Goal: Task Accomplishment & Management: Complete application form

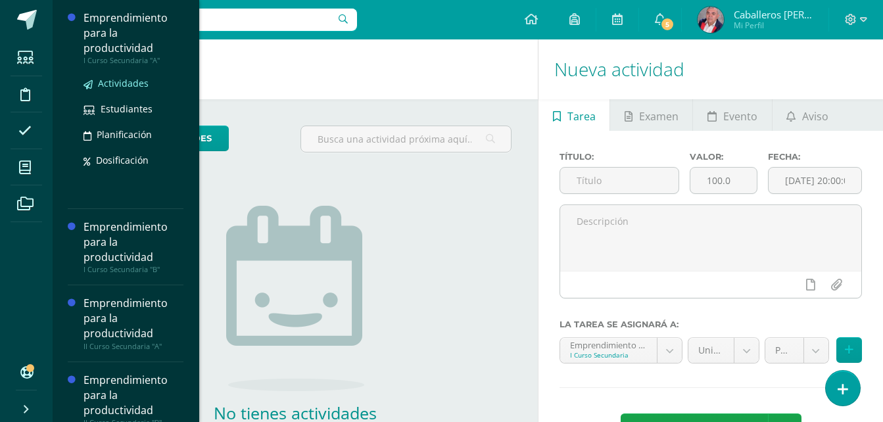
click at [120, 84] on span "Actividades" at bounding box center [123, 83] width 51 height 12
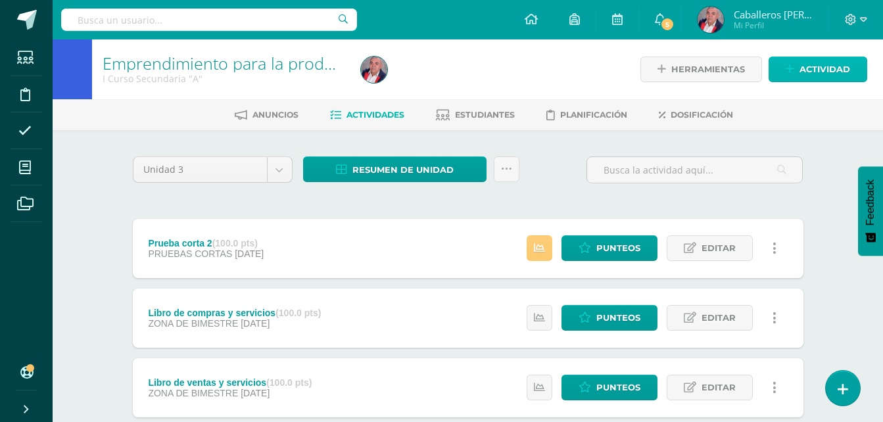
click at [796, 77] on link "Actividad" at bounding box center [818, 70] width 99 height 26
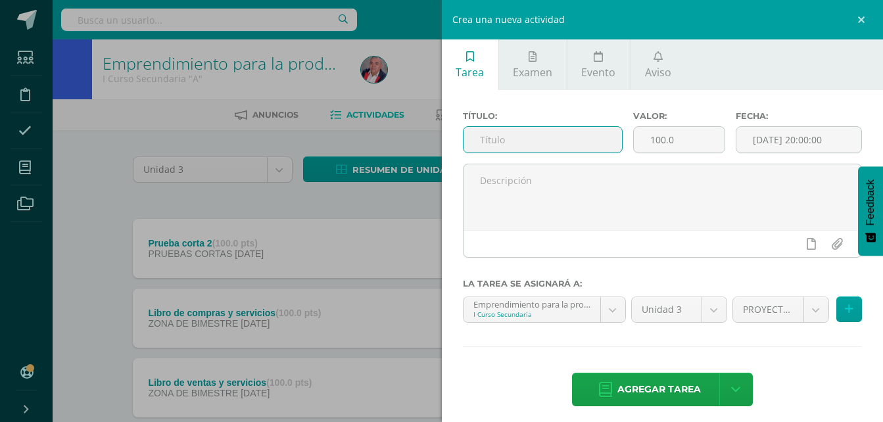
click at [504, 146] on input "text" at bounding box center [543, 140] width 159 height 26
type input "Prueba bimestral"
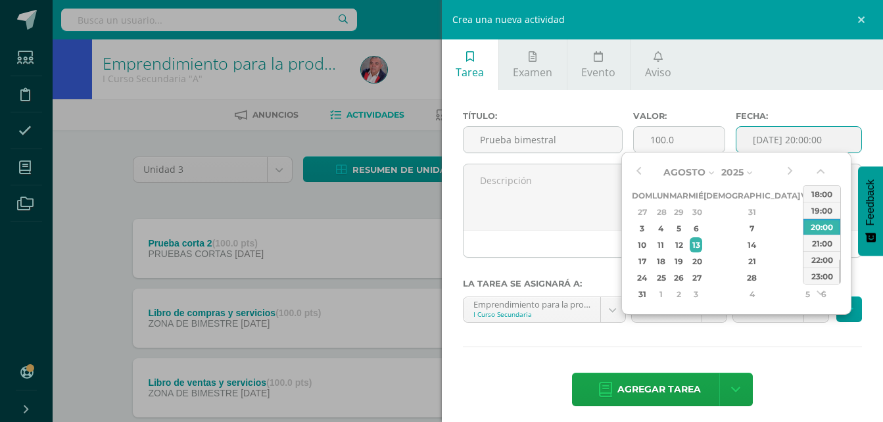
click at [762, 147] on input "[DATE] 20:00:00" at bounding box center [798, 140] width 125 height 26
click at [702, 228] on div "6" at bounding box center [696, 228] width 12 height 15
type input "[DATE] 20:00"
click at [702, 228] on div "6" at bounding box center [696, 228] width 12 height 15
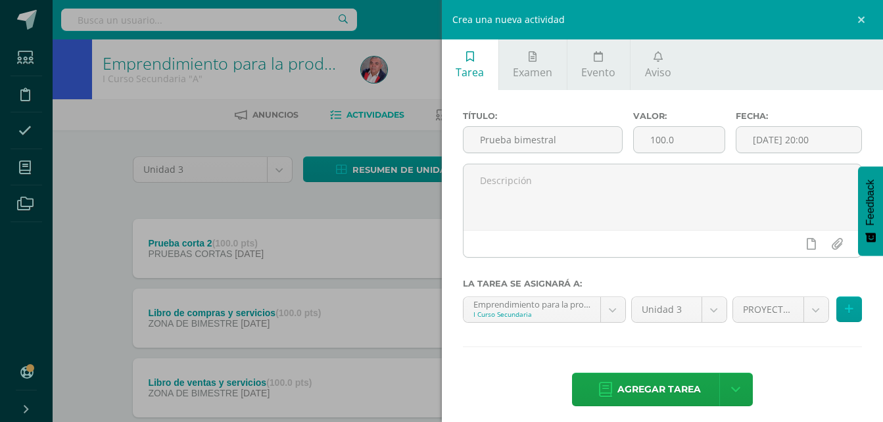
click at [608, 356] on div "Título: Prueba bimestral Valor: 100.0 Fecha: 2025-08-06 20:00 La tarea se asign…" at bounding box center [663, 260] width 442 height 340
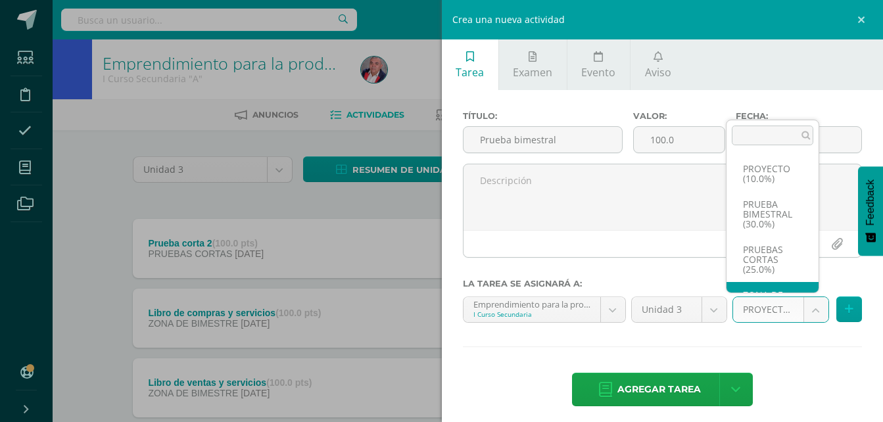
scroll to position [35, 0]
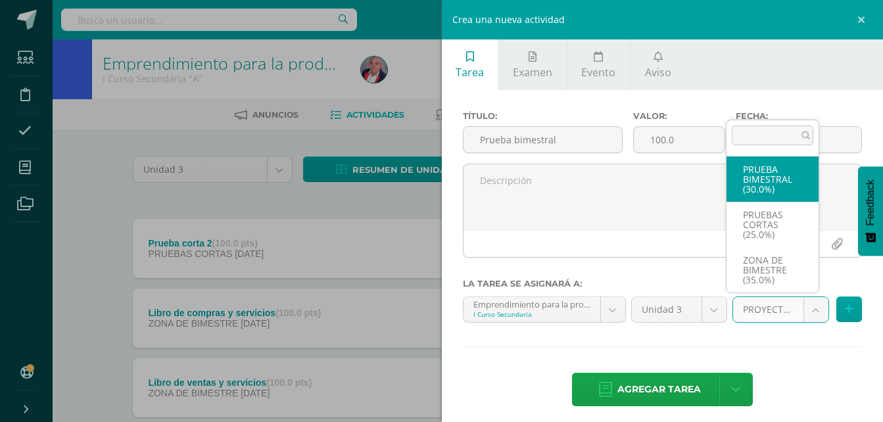
select select "227387"
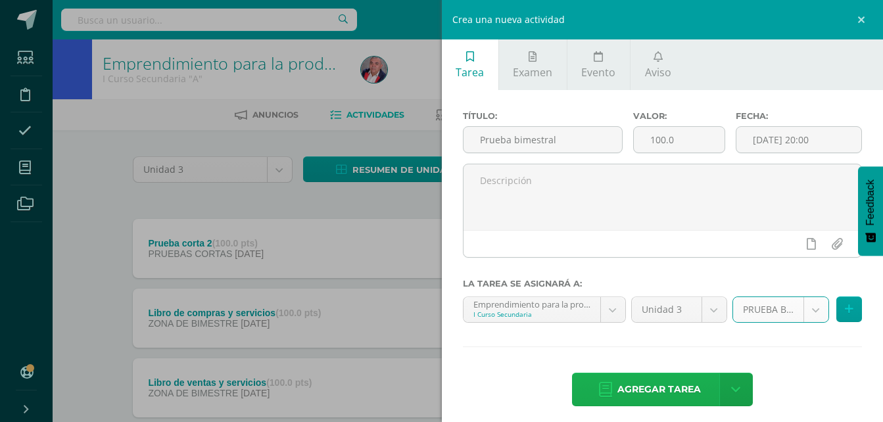
click at [655, 381] on span "Agregar tarea" at bounding box center [659, 390] width 84 height 32
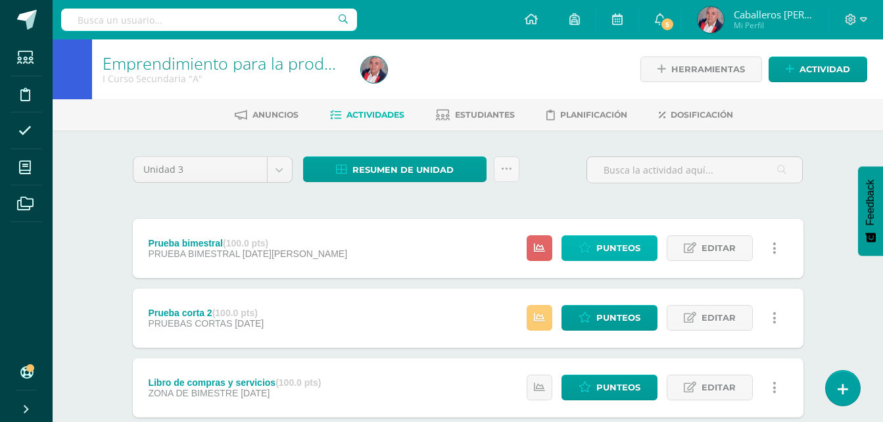
click at [612, 253] on span "Punteos" at bounding box center [618, 248] width 44 height 24
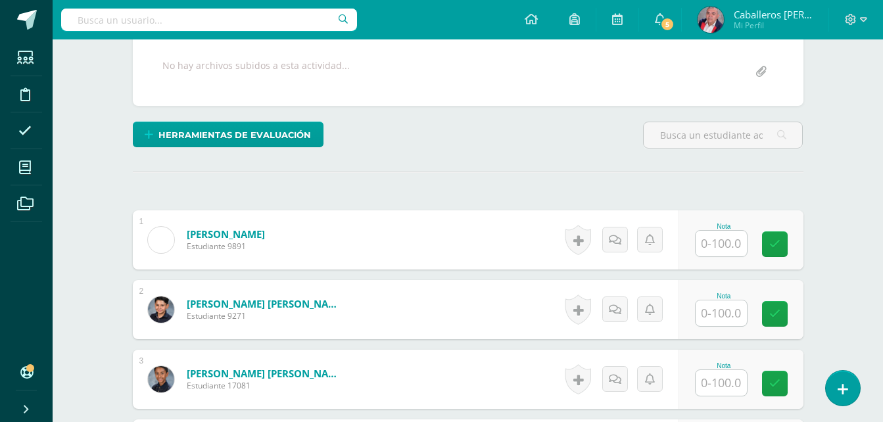
scroll to position [249, 0]
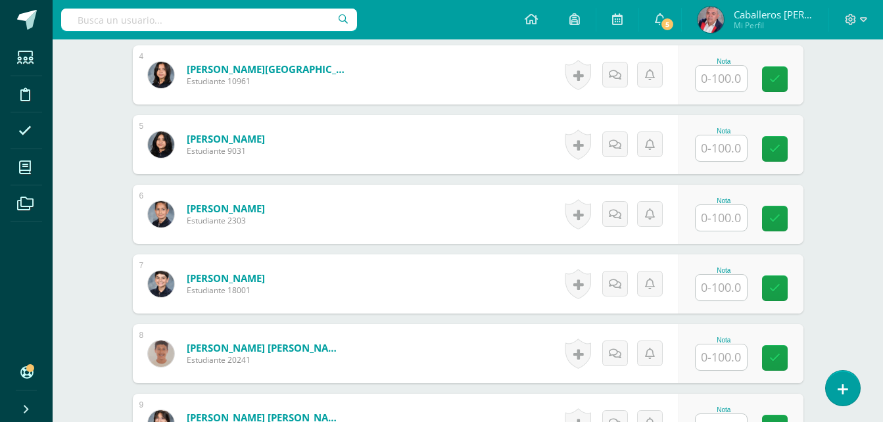
scroll to position [644, 0]
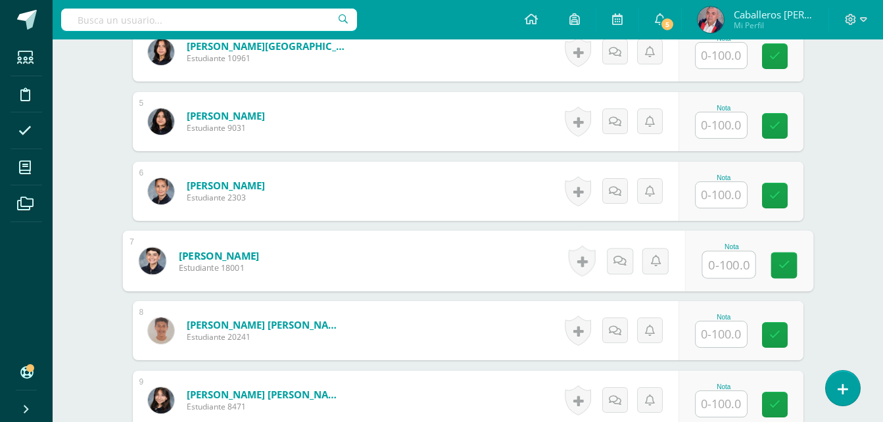
click at [708, 260] on input "text" at bounding box center [728, 265] width 53 height 26
click at [708, 260] on input "94" at bounding box center [728, 265] width 53 height 26
type input "94"
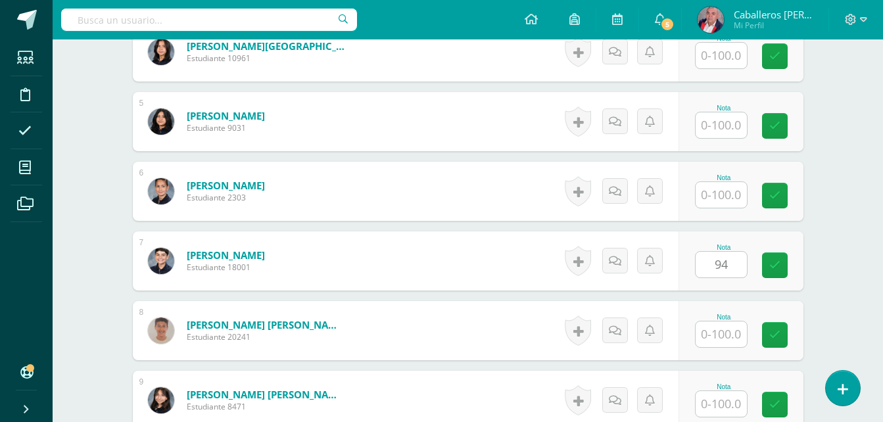
click at [809, 248] on div "¿Estás seguro que quieres eliminar esta actividad? Esto borrará la actividad y …" at bounding box center [468, 312] width 723 height 1652
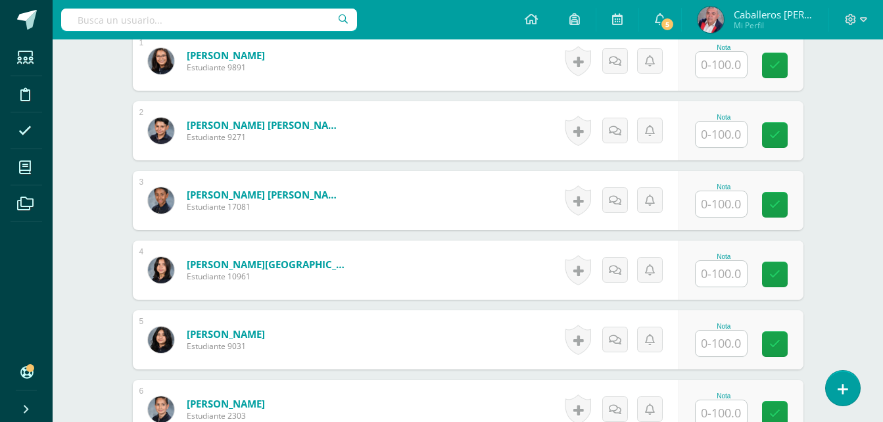
scroll to position [420, 0]
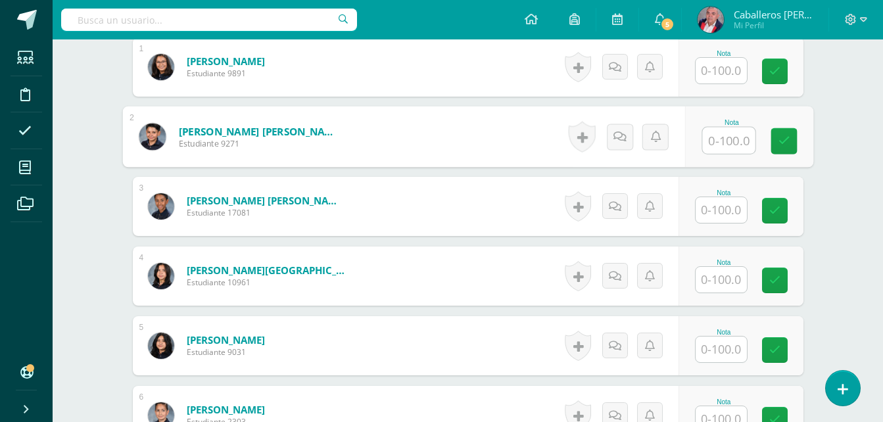
click at [725, 139] on input "text" at bounding box center [728, 141] width 53 height 26
type input "98"
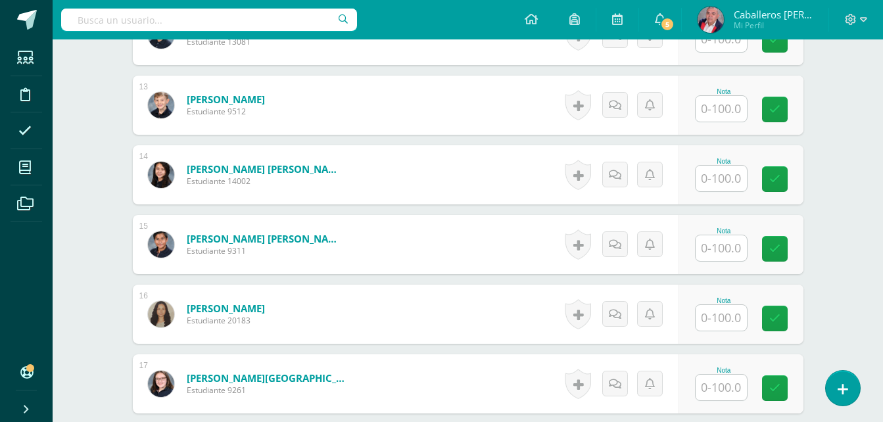
scroll to position [1265, 0]
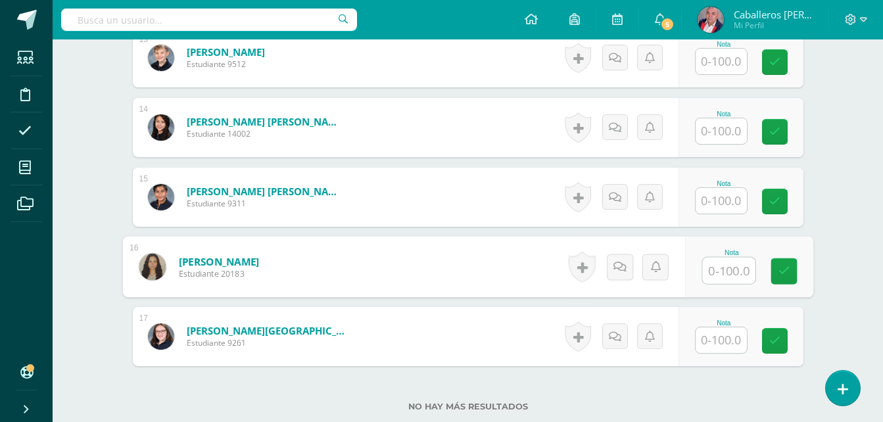
click at [728, 277] on input "text" at bounding box center [728, 271] width 53 height 26
type input "87"
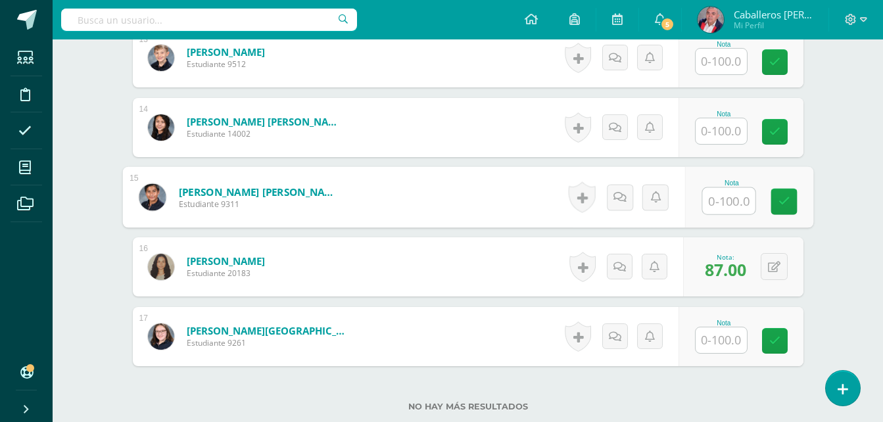
click at [708, 204] on input "text" at bounding box center [728, 201] width 53 height 26
type input "92"
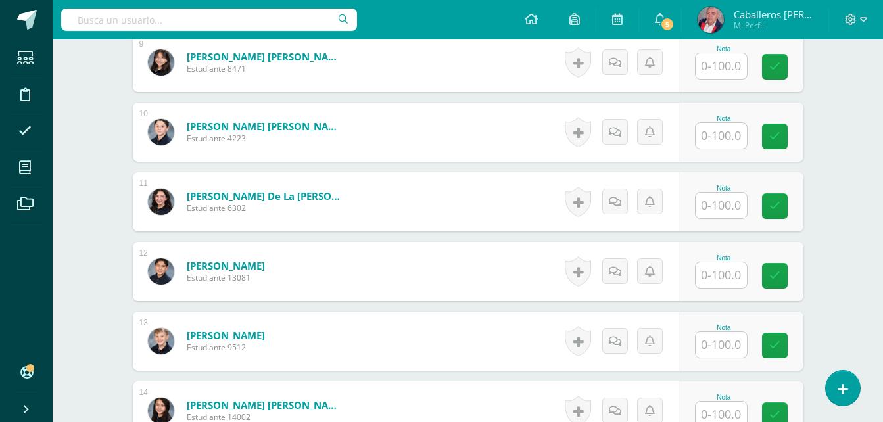
scroll to position [936, 0]
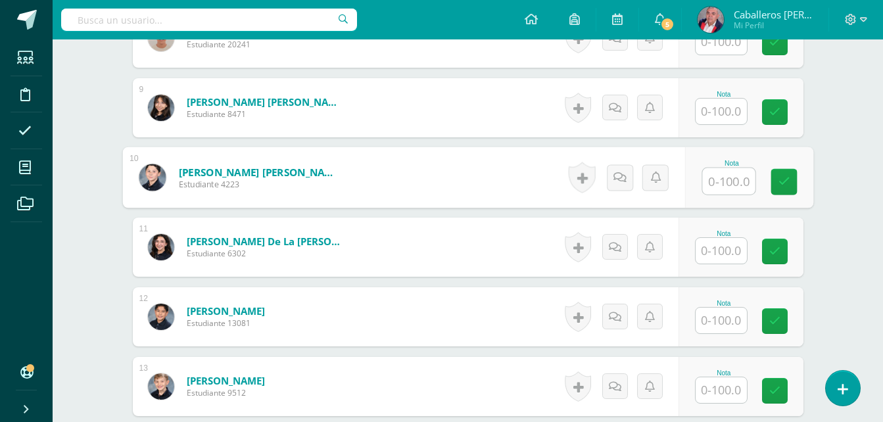
click at [721, 175] on input "text" at bounding box center [728, 181] width 53 height 26
type input "9"
type input "93"
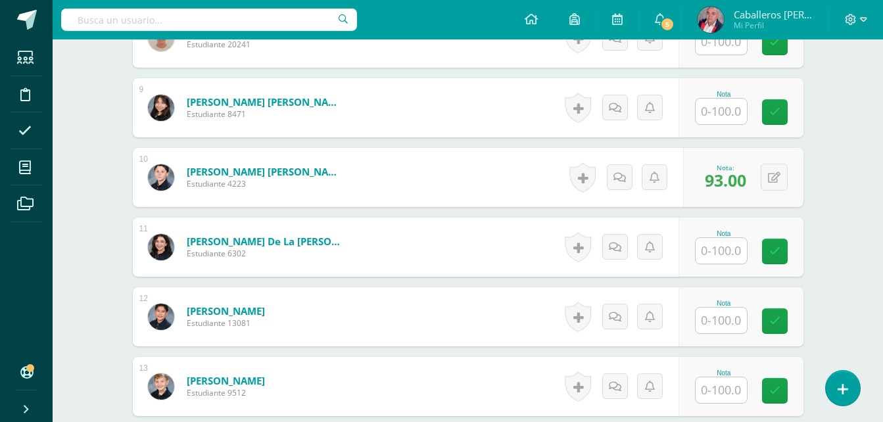
click at [550, 258] on form "Monterrosa de la Roca, Marcela Estudiante 6302 Nota 0 Logros N/A" at bounding box center [468, 247] width 671 height 59
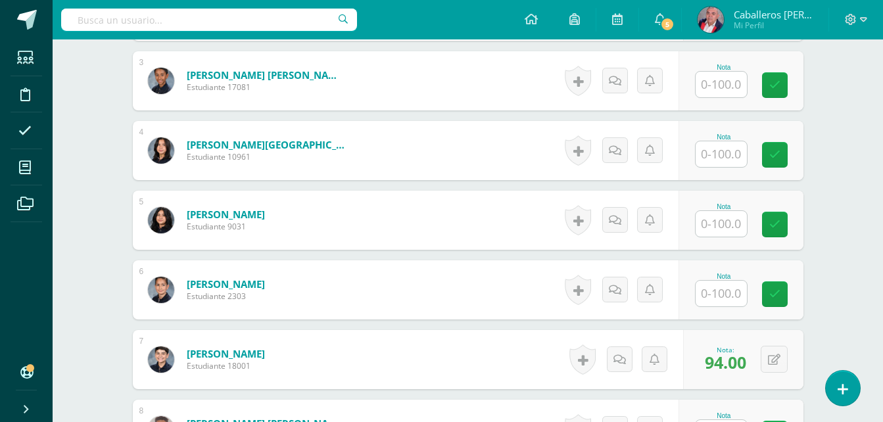
scroll to position [518, 0]
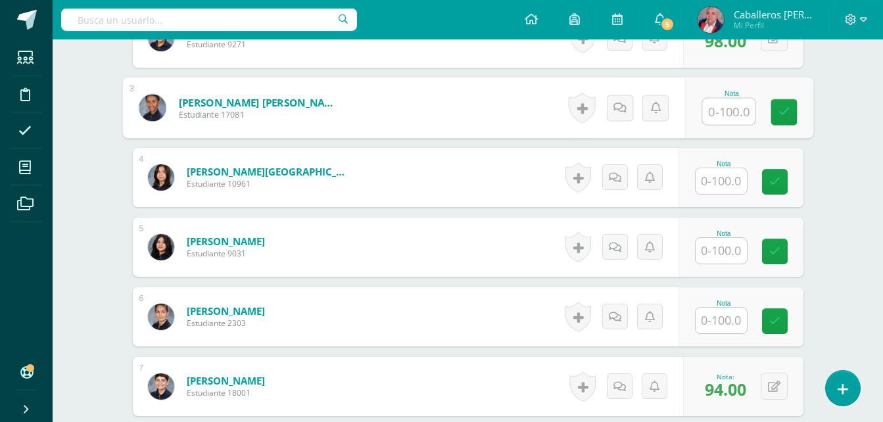
click at [708, 119] on input "text" at bounding box center [728, 112] width 53 height 26
type input "92"
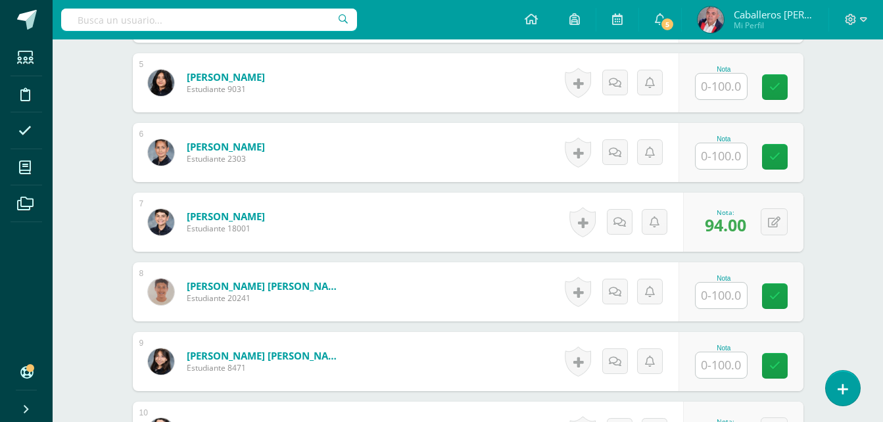
scroll to position [698, 0]
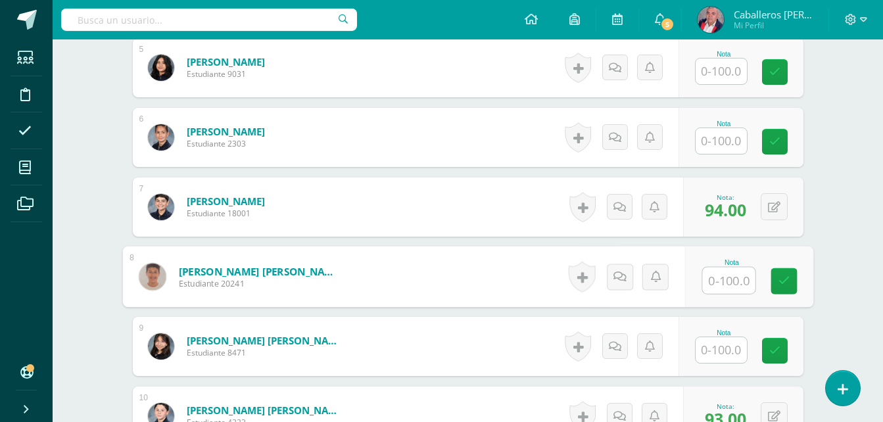
click at [729, 276] on input "text" at bounding box center [728, 281] width 53 height 26
type input "90"
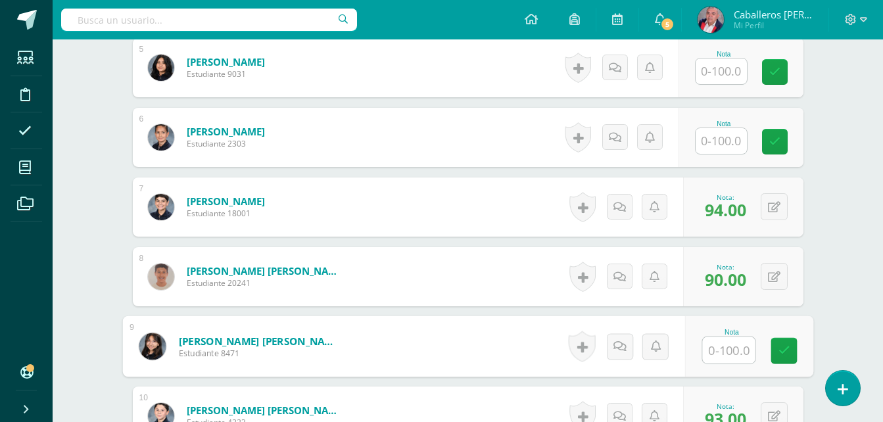
click at [865, 224] on div "Emprendimiento para la productividad I Curso Secundaria "A" Herramientas Detall…" at bounding box center [468, 213] width 831 height 1743
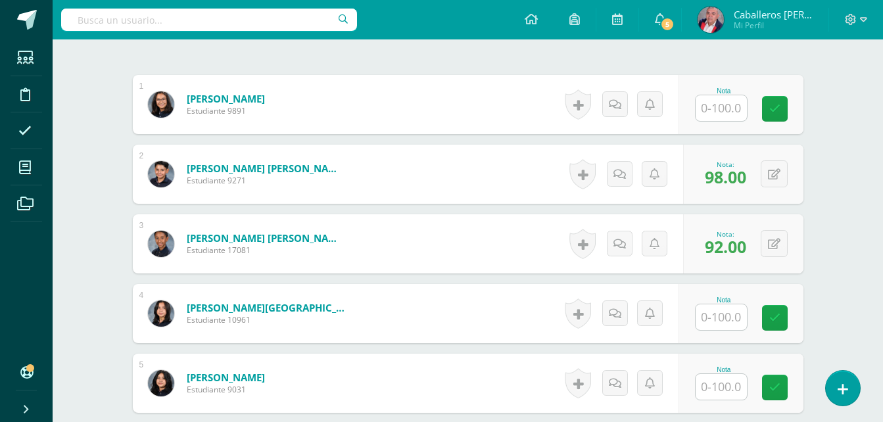
scroll to position [356, 0]
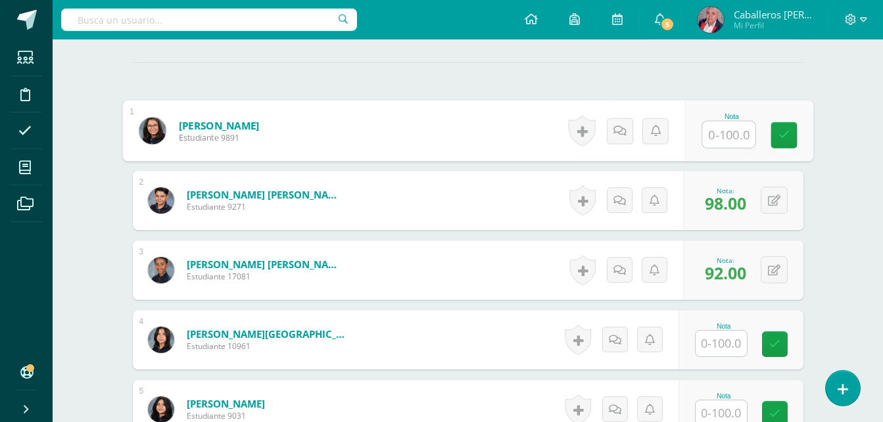
click at [725, 130] on input "text" at bounding box center [728, 135] width 53 height 26
type input "97"
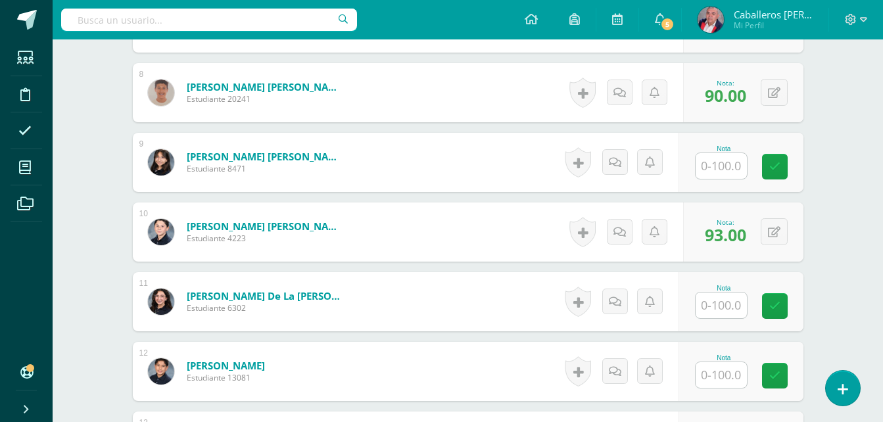
scroll to position [908, 0]
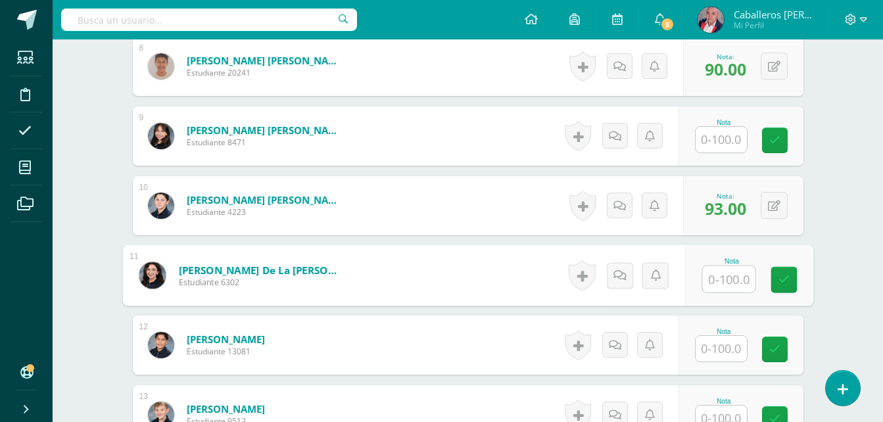
click at [718, 273] on input "text" at bounding box center [728, 279] width 53 height 26
type input "76"
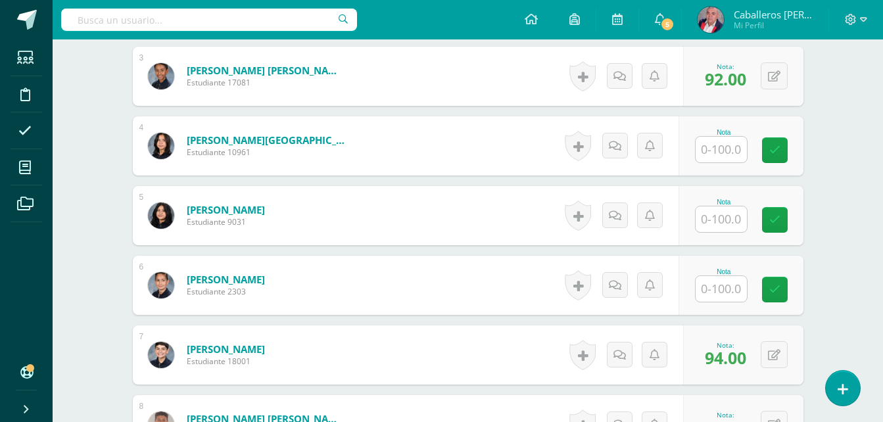
scroll to position [498, 0]
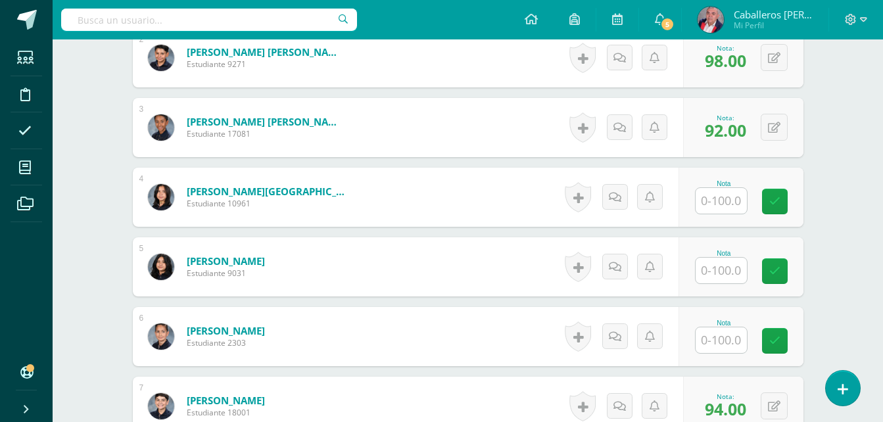
click at [709, 203] on input "text" at bounding box center [721, 201] width 51 height 26
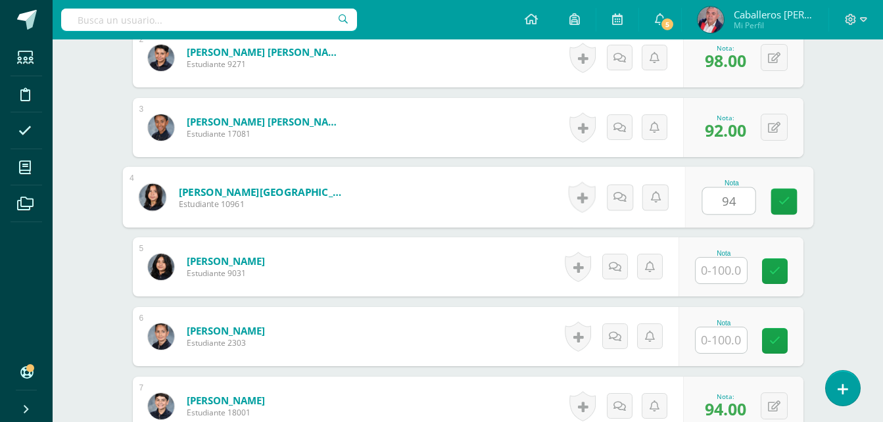
type input "94"
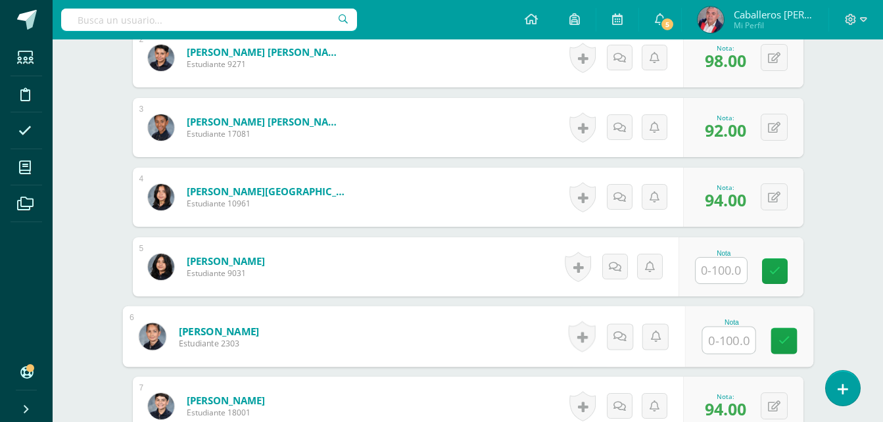
click at [709, 333] on input "text" at bounding box center [728, 340] width 53 height 26
type input "92"
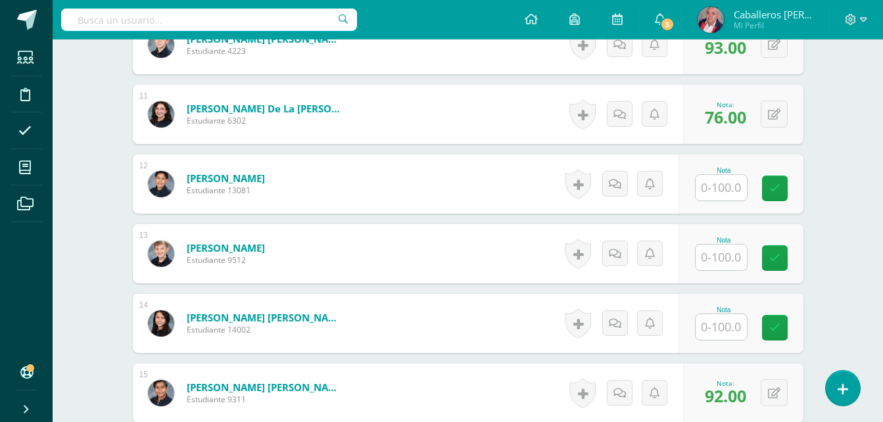
scroll to position [1082, 0]
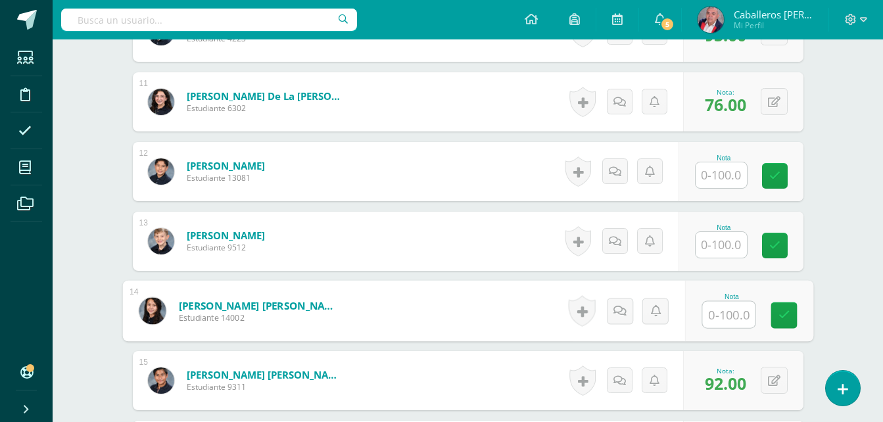
click at [724, 325] on input "text" at bounding box center [728, 315] width 53 height 26
type input "91"
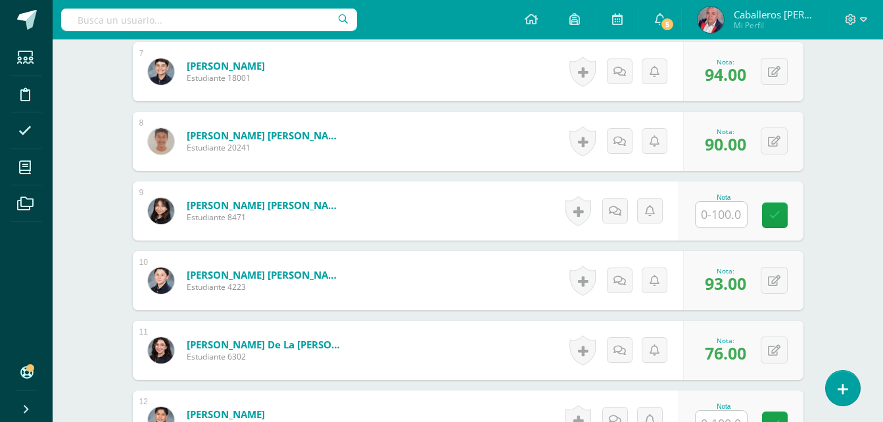
scroll to position [759, 0]
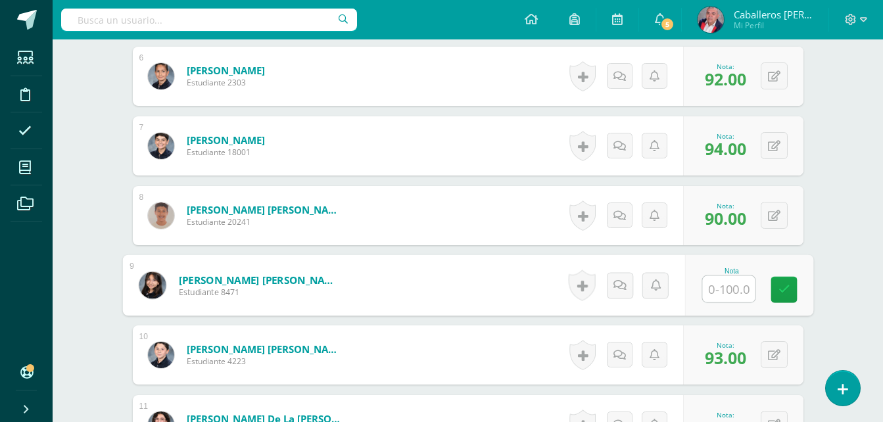
click at [722, 287] on input "text" at bounding box center [728, 289] width 53 height 26
type input "95"
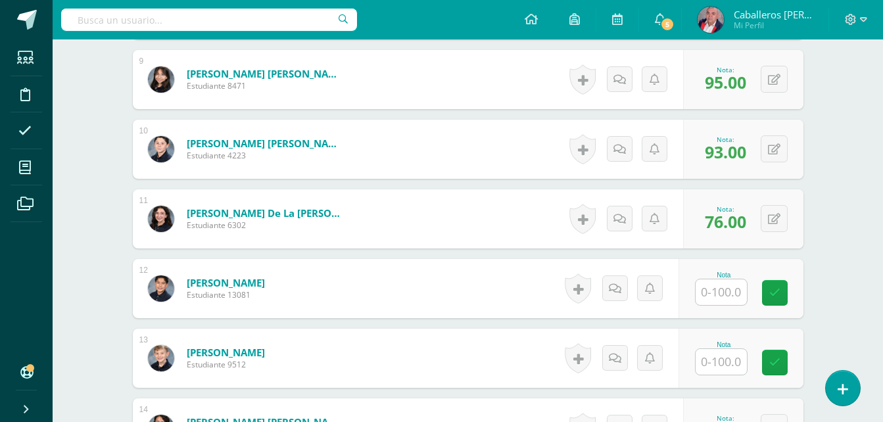
scroll to position [971, 0]
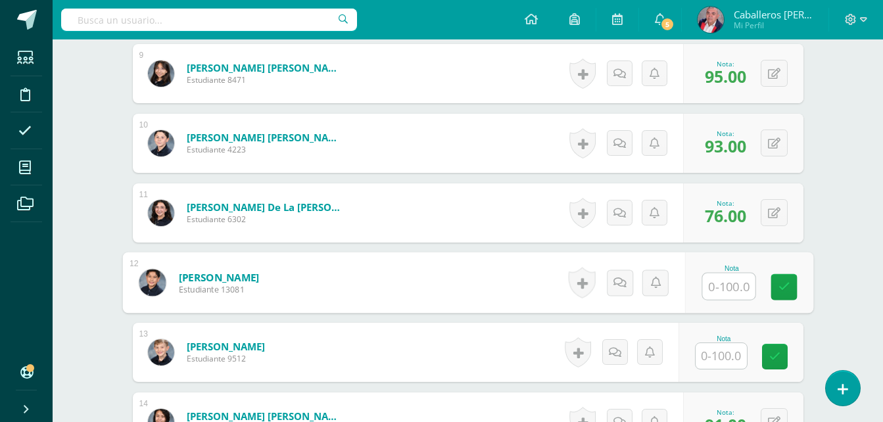
click at [721, 289] on input "text" at bounding box center [728, 287] width 53 height 26
type input "90"
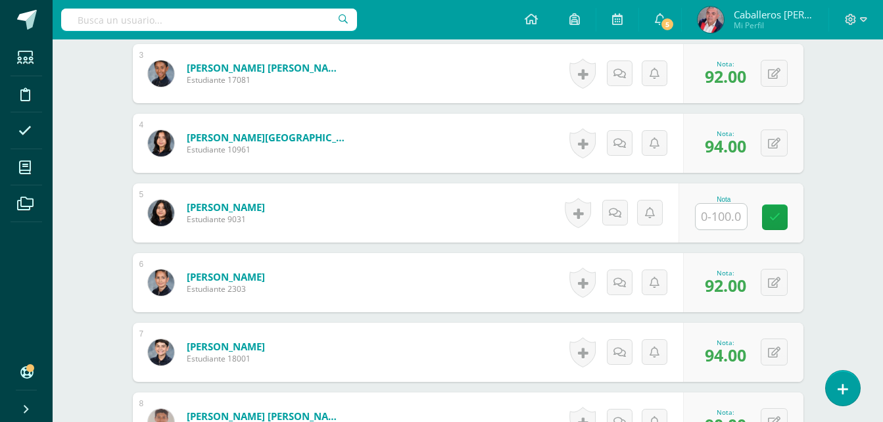
scroll to position [531, 0]
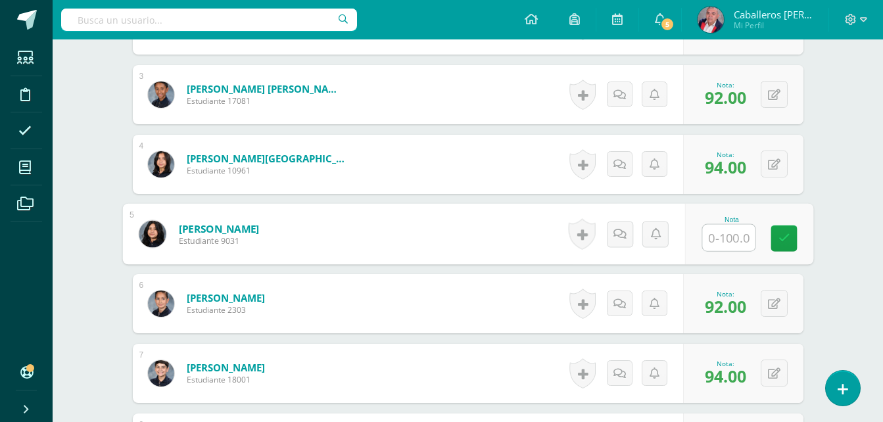
click at [733, 239] on input "text" at bounding box center [728, 238] width 53 height 26
type input "90"
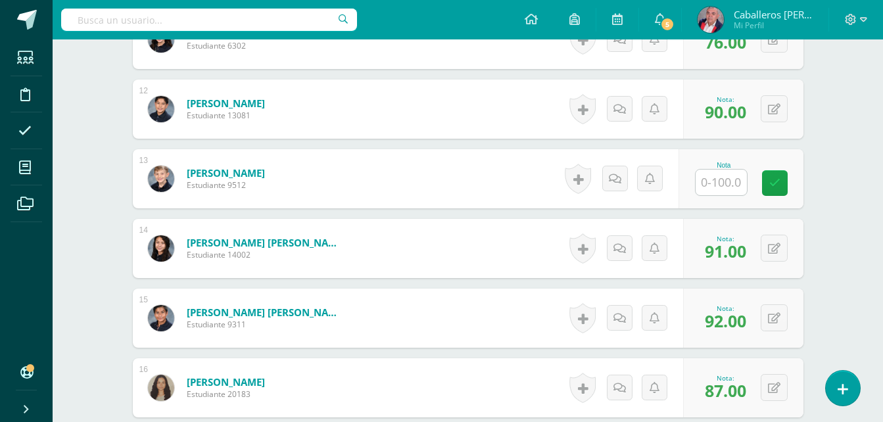
scroll to position [1117, 0]
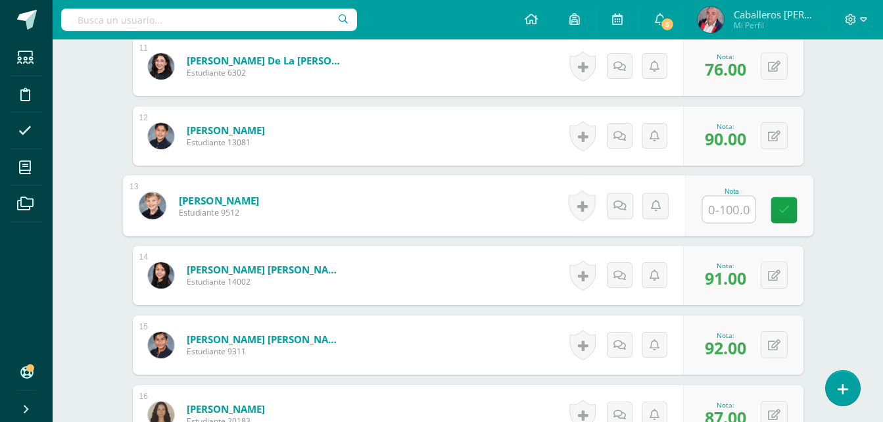
click at [709, 208] on input "text" at bounding box center [728, 210] width 53 height 26
type input "89"
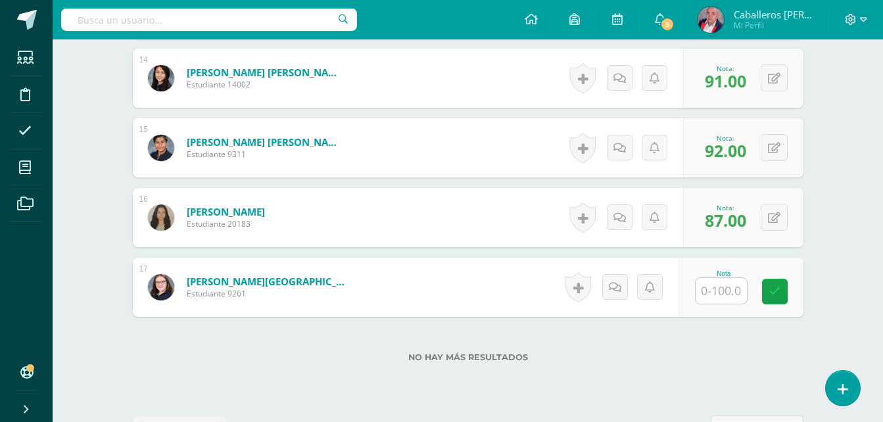
scroll to position [1338, 0]
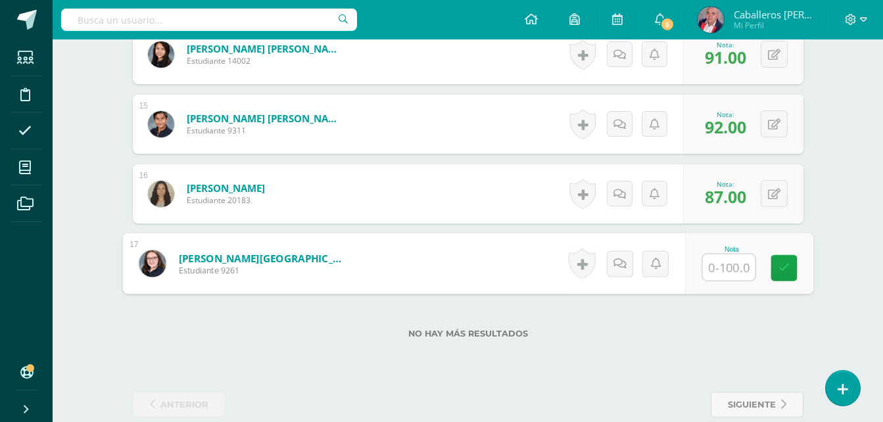
click at [702, 260] on div at bounding box center [729, 268] width 54 height 28
type input "96"
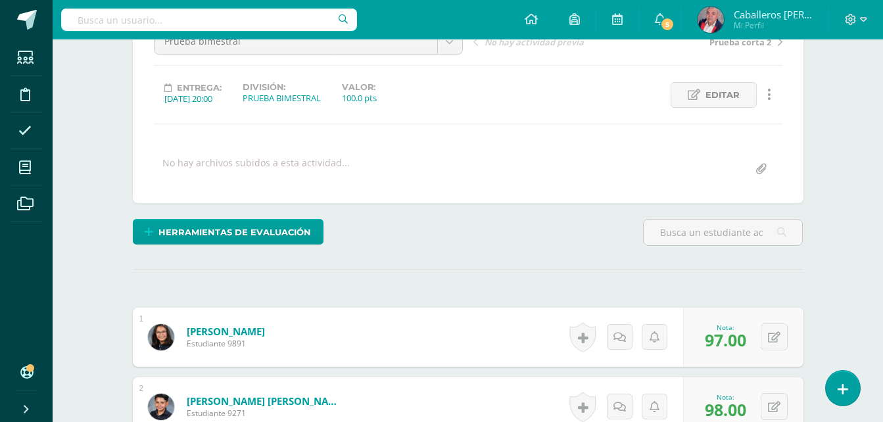
scroll to position [134, 0]
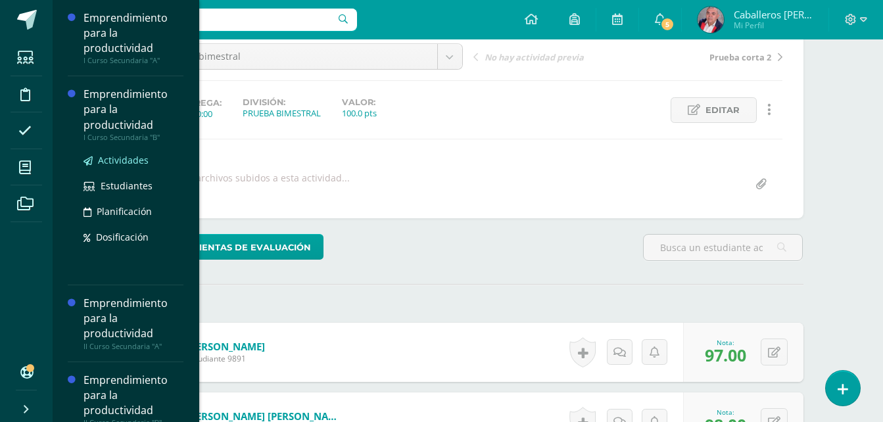
click at [118, 159] on span "Actividades" at bounding box center [123, 160] width 51 height 12
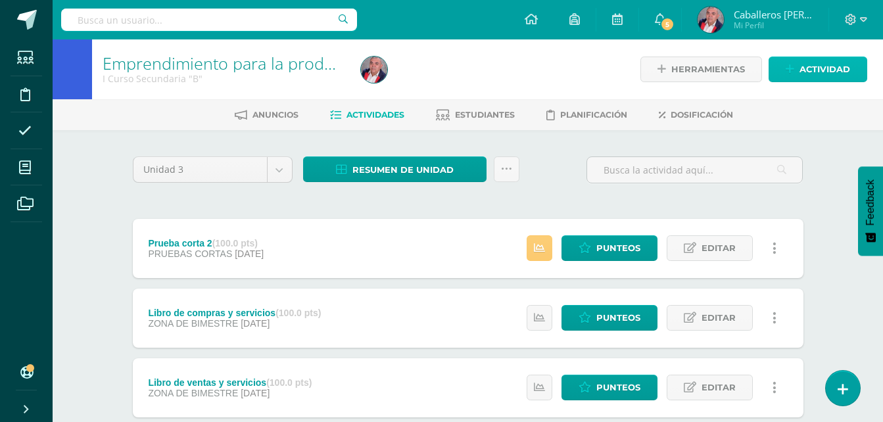
click at [786, 72] on link "Actividad" at bounding box center [818, 70] width 99 height 26
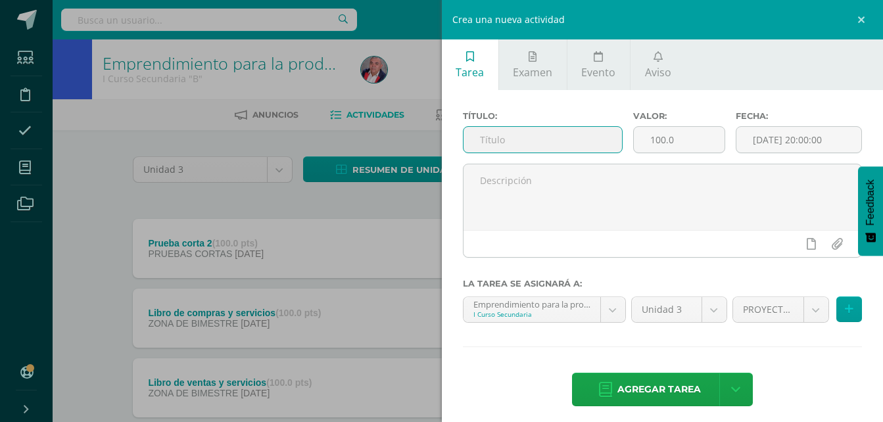
click at [519, 135] on input "text" at bounding box center [543, 140] width 159 height 26
type input "Prueba bimestral"
click at [784, 132] on input "[DATE] 20:00:00" at bounding box center [798, 140] width 125 height 26
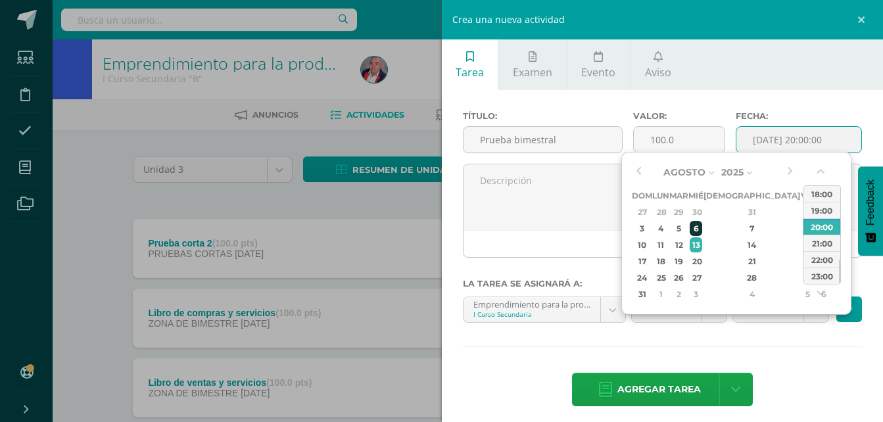
click at [702, 230] on div "6" at bounding box center [696, 228] width 12 height 15
type input "2025-08-06 20:00"
click at [702, 230] on div "6" at bounding box center [696, 228] width 12 height 15
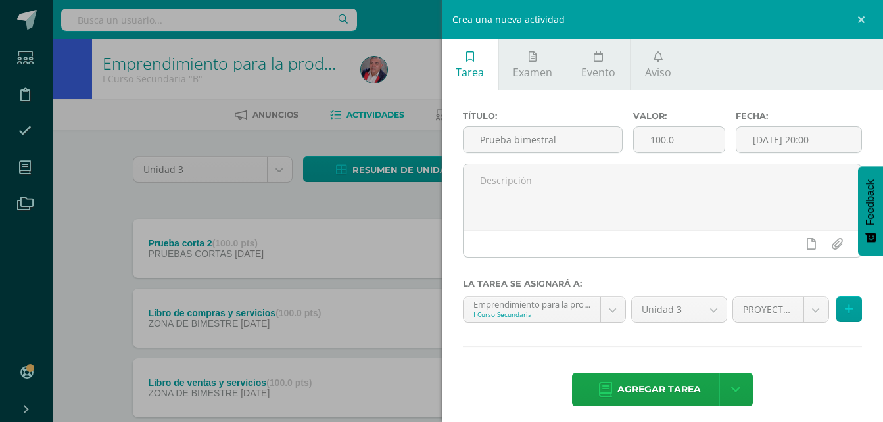
click at [752, 337] on div "Título: Prueba bimestral Valor: 100.0 Fecha: 2025-08-06 20:00 La tarea se asign…" at bounding box center [663, 260] width 442 height 340
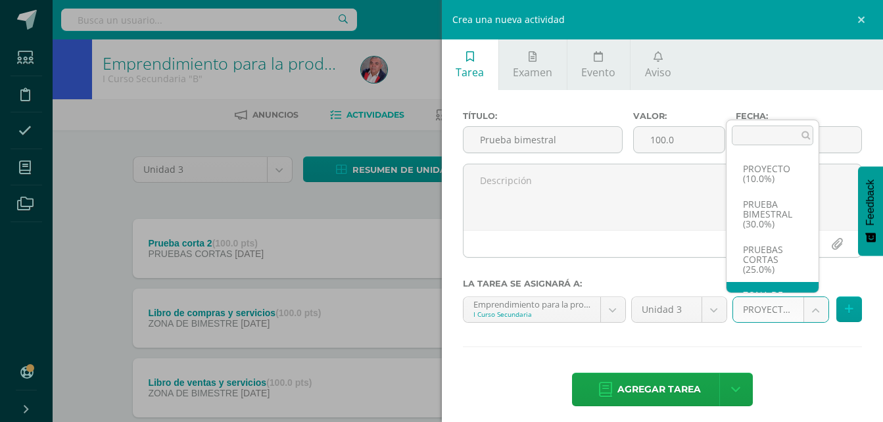
scroll to position [35, 0]
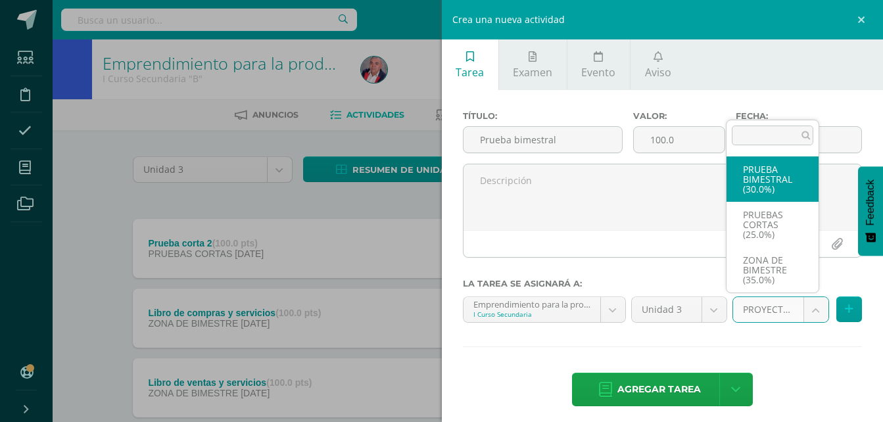
select select "227406"
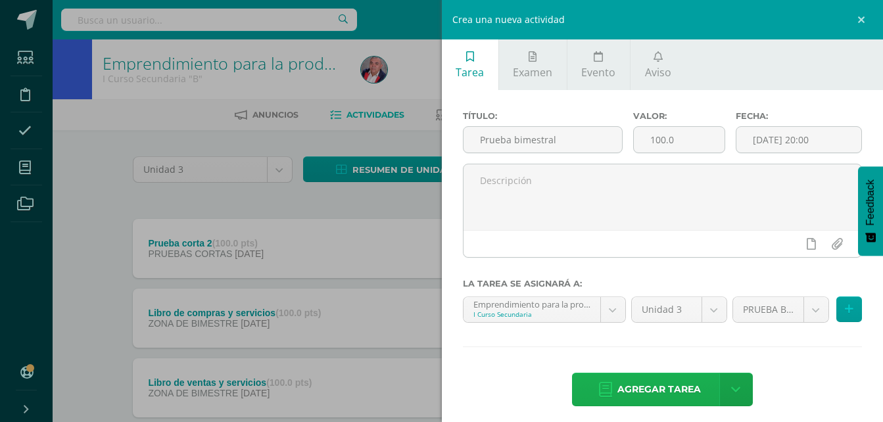
click at [665, 389] on span "Agregar tarea" at bounding box center [659, 390] width 84 height 32
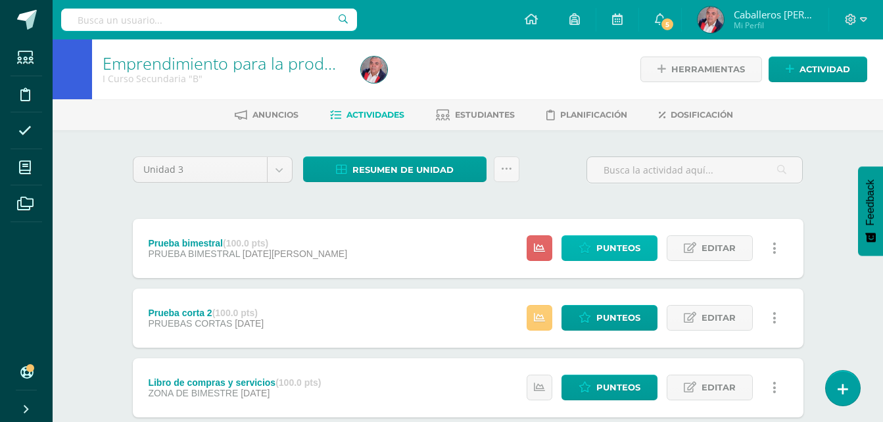
click at [612, 254] on span "Punteos" at bounding box center [618, 248] width 44 height 24
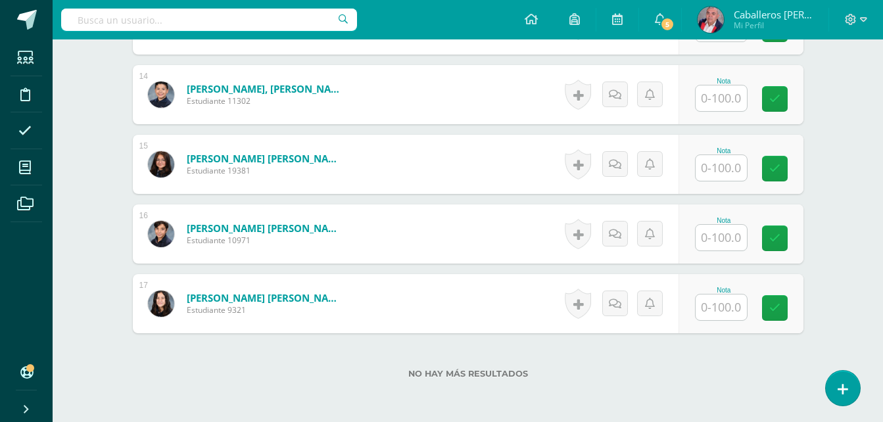
scroll to position [1360, 0]
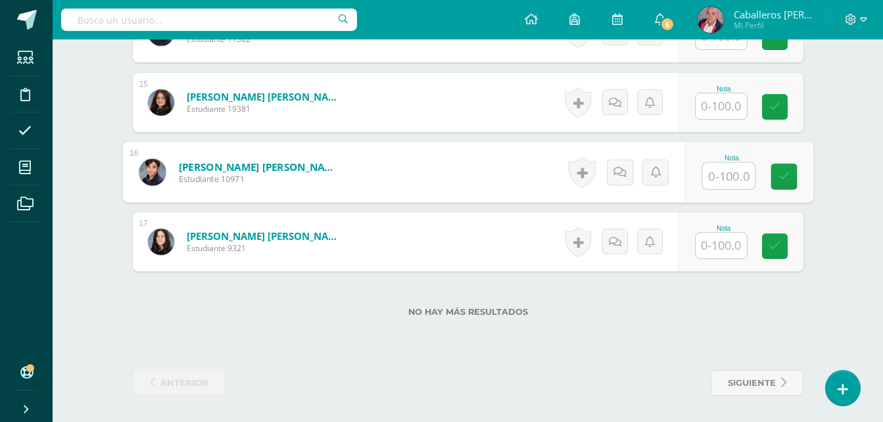
click at [731, 179] on input "text" at bounding box center [728, 176] width 53 height 26
type input "99"
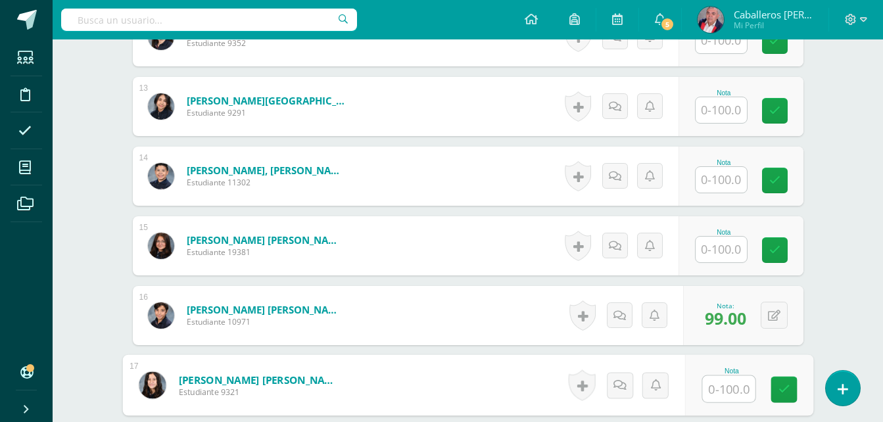
scroll to position [1205, 0]
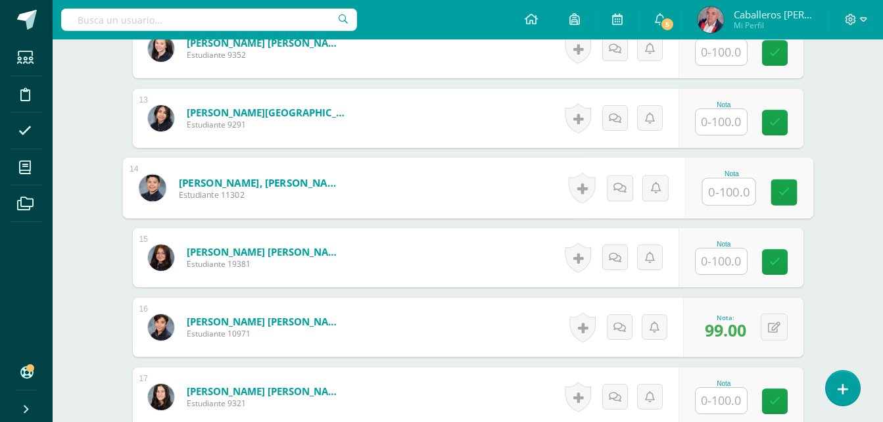
click at [713, 195] on input "text" at bounding box center [728, 192] width 53 height 26
type input "90"
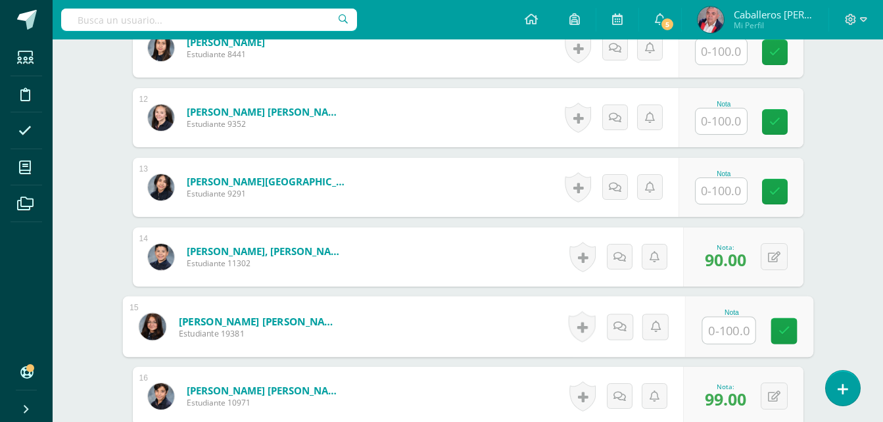
scroll to position [1073, 0]
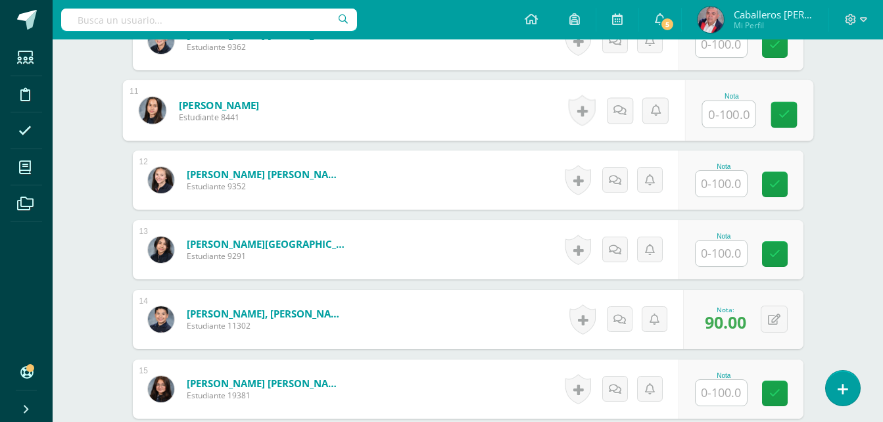
click at [713, 115] on input "text" at bounding box center [728, 114] width 53 height 26
